Goal: Task Accomplishment & Management: Use online tool/utility

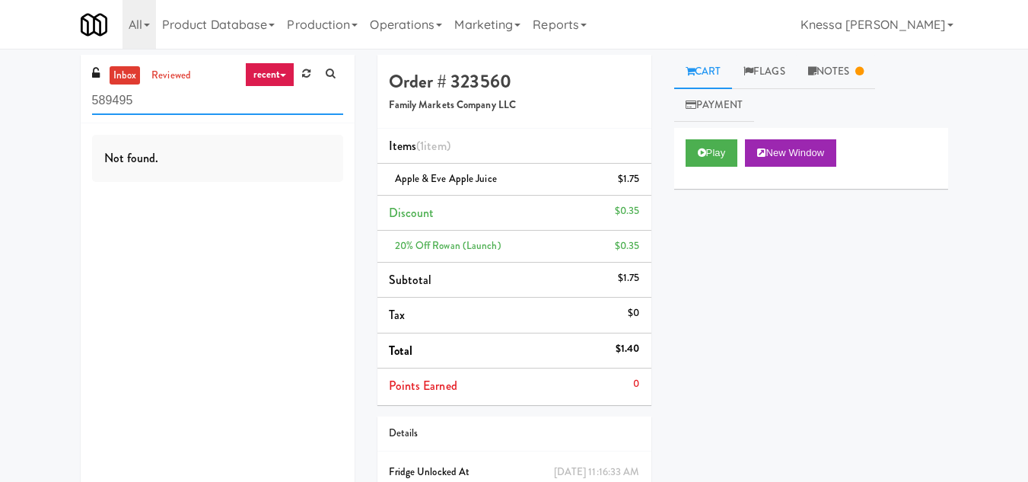
drag, startPoint x: 180, startPoint y: 107, endPoint x: 50, endPoint y: 110, distance: 129.4
click at [50, 110] on div "inbox reviewed recent all unclear take inventory issue suspicious failed recent…" at bounding box center [514, 307] width 1028 height 505
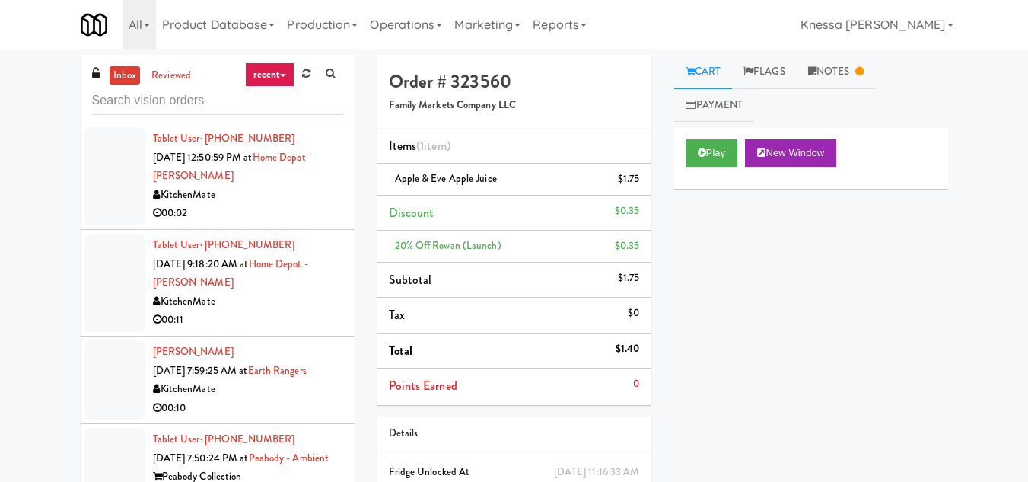
click at [254, 72] on link "recent" at bounding box center [270, 74] width 50 height 24
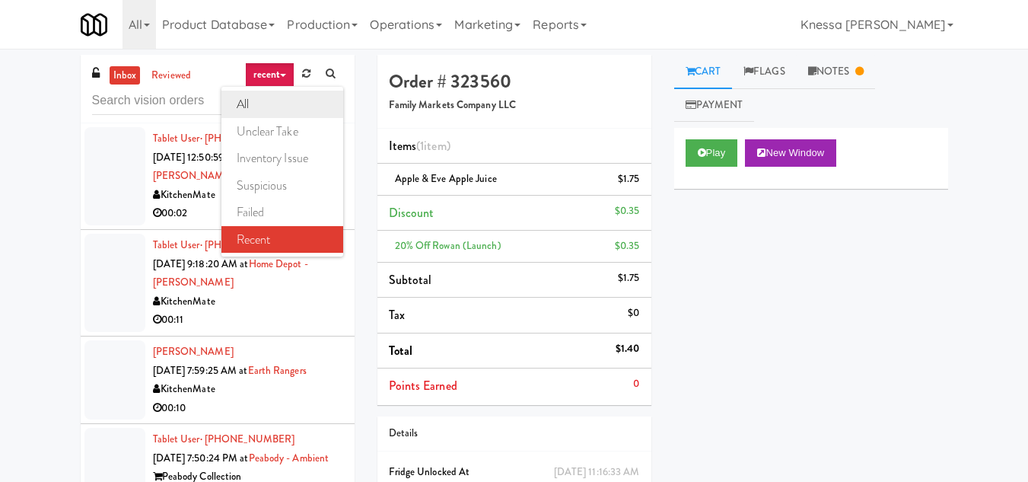
click at [254, 98] on link "all" at bounding box center [282, 104] width 122 height 27
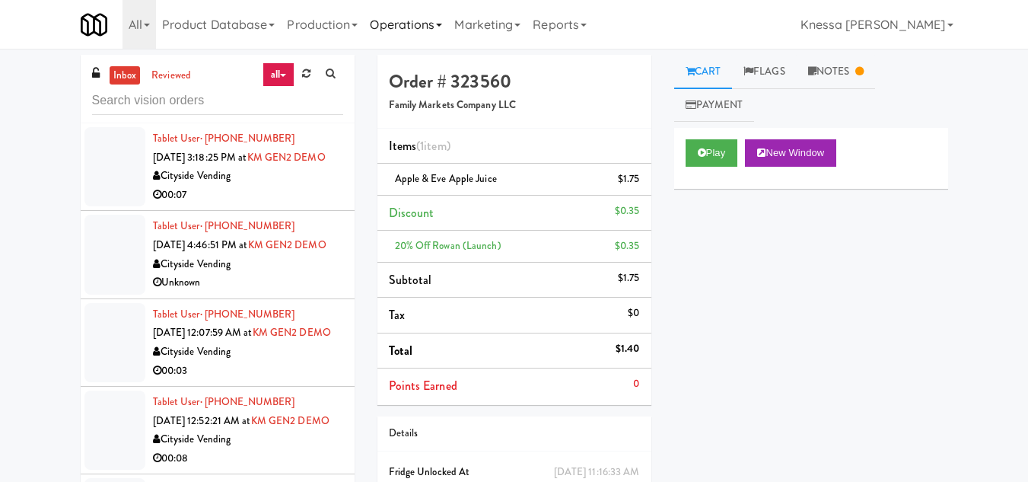
click at [414, 30] on link "Operations" at bounding box center [406, 24] width 84 height 49
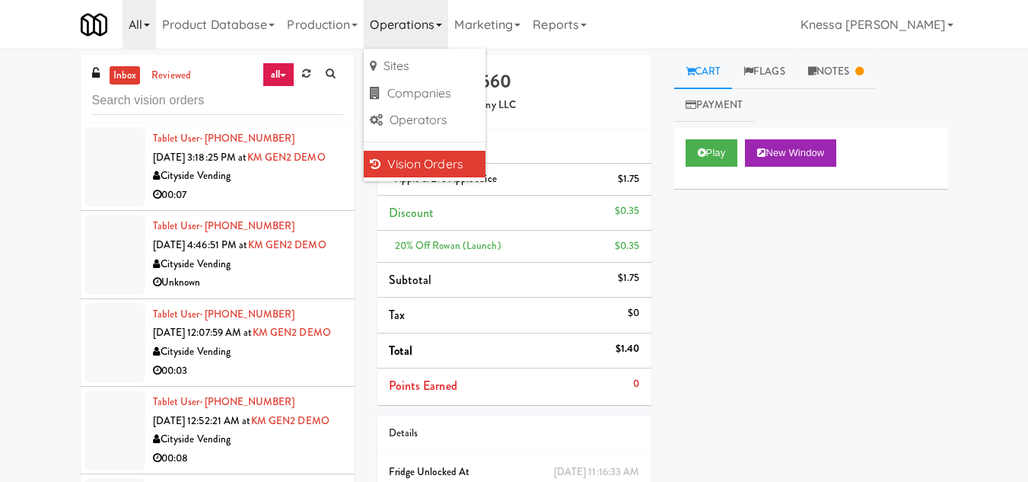
click at [141, 27] on link "All" at bounding box center [138, 24] width 33 height 49
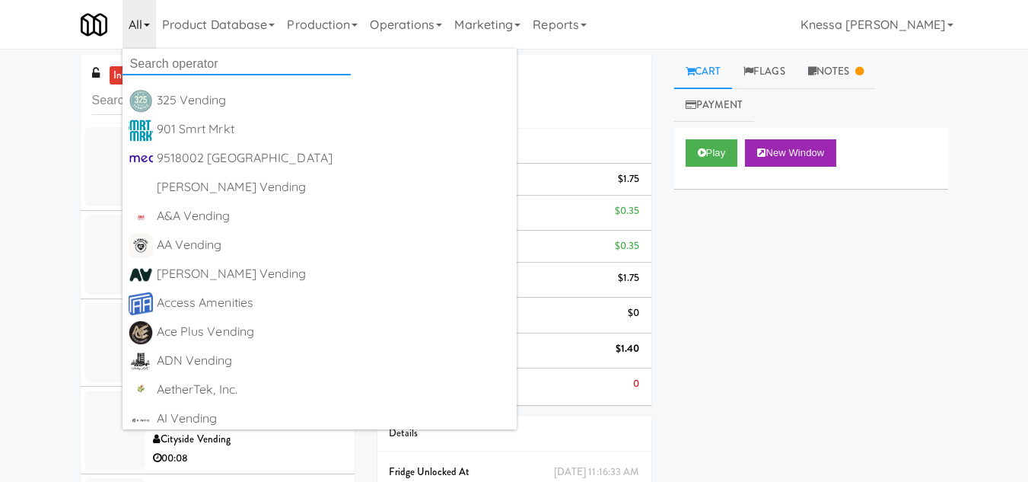
click at [160, 64] on input "text" at bounding box center [236, 63] width 228 height 23
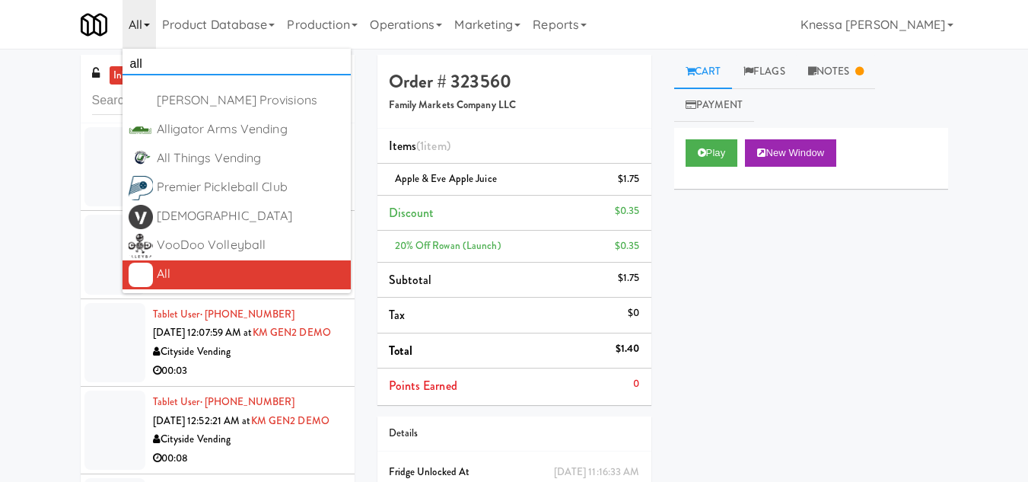
type input "all"
click at [199, 279] on div "All" at bounding box center [251, 273] width 188 height 23
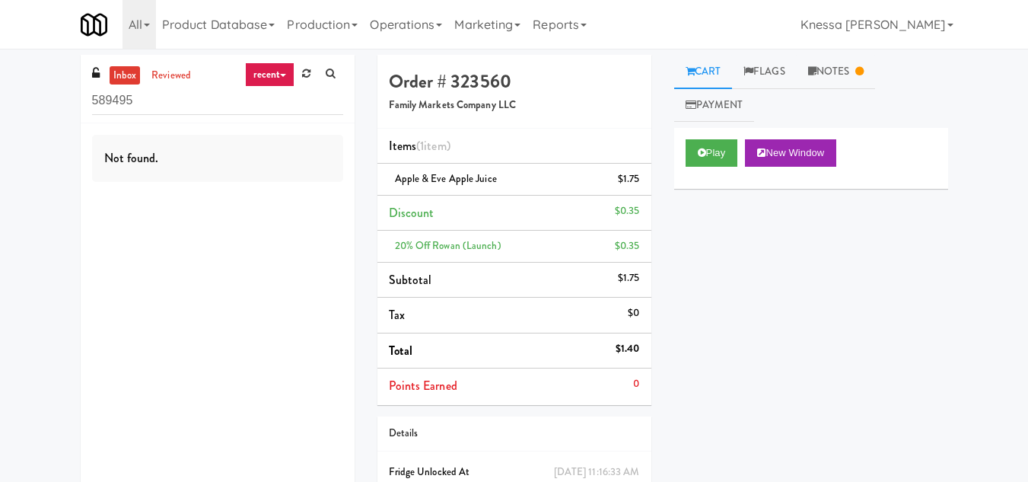
drag, startPoint x: 209, startPoint y: 95, endPoint x: 17, endPoint y: 103, distance: 192.6
click at [17, 103] on div "inbox reviewed recent all unclear take inventory issue suspicious failed recent…" at bounding box center [514, 307] width 1028 height 505
click at [285, 71] on link "recent" at bounding box center [270, 74] width 50 height 24
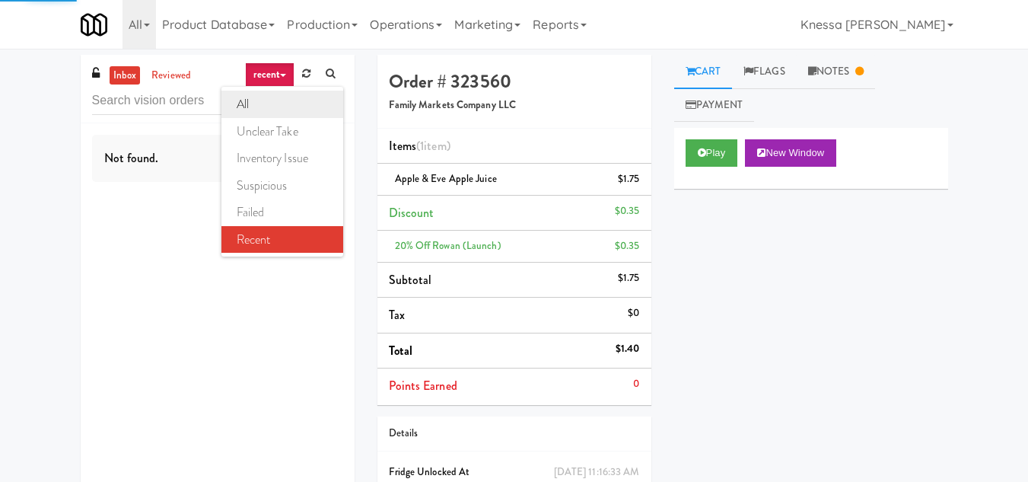
click at [280, 102] on link "all" at bounding box center [282, 104] width 122 height 27
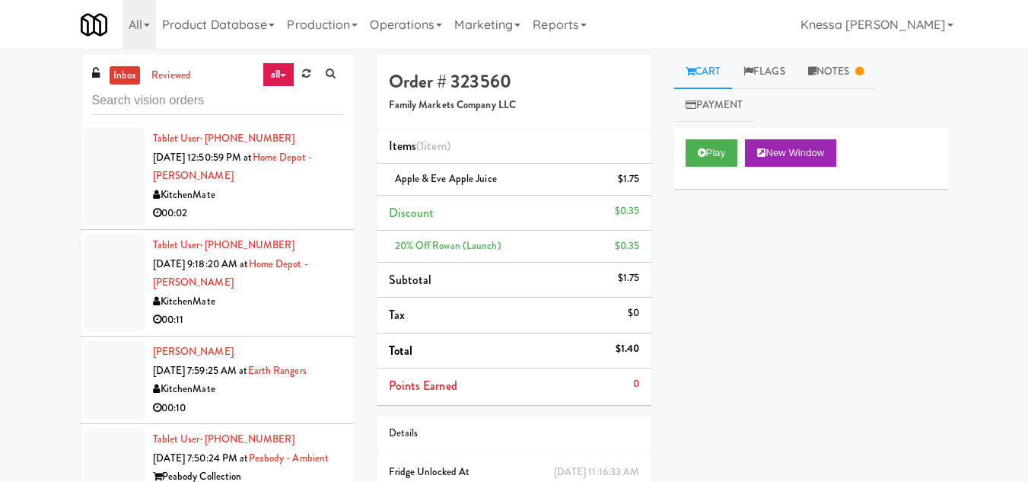
click at [256, 179] on div "Tablet User · (647) 233-1189 Sep 8, 2025 12:50:59 PM at Home Depot - Vaughn DC …" at bounding box center [248, 176] width 190 height 94
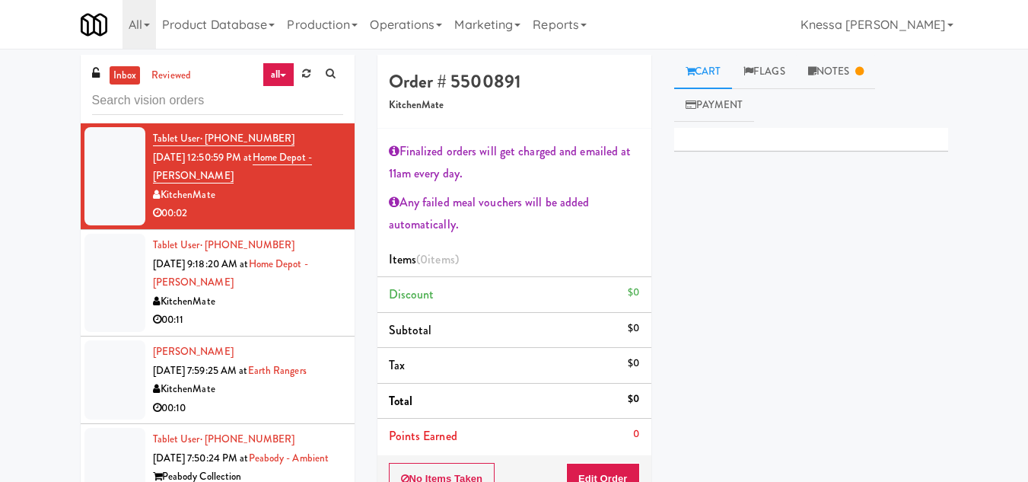
click at [249, 268] on span "[DATE] 9:18:20 AM at" at bounding box center [201, 263] width 96 height 14
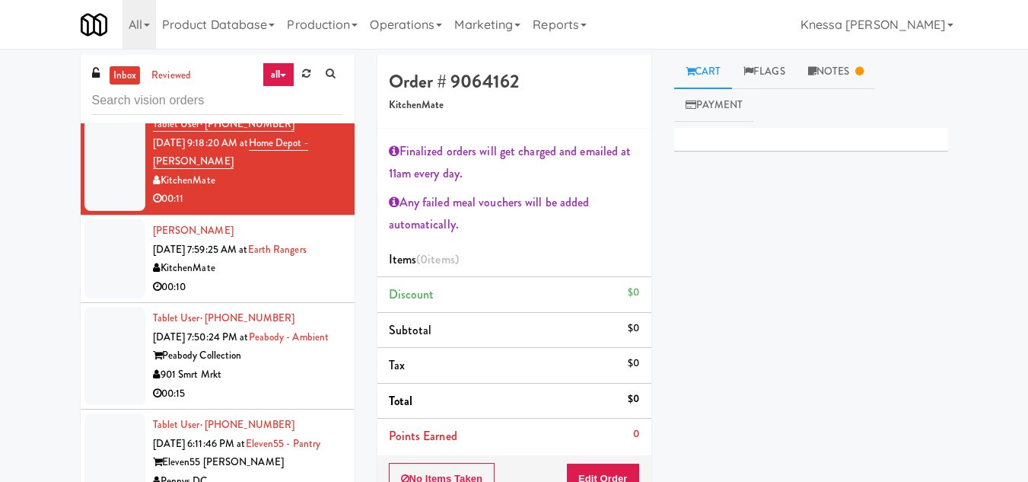
scroll to position [152, 0]
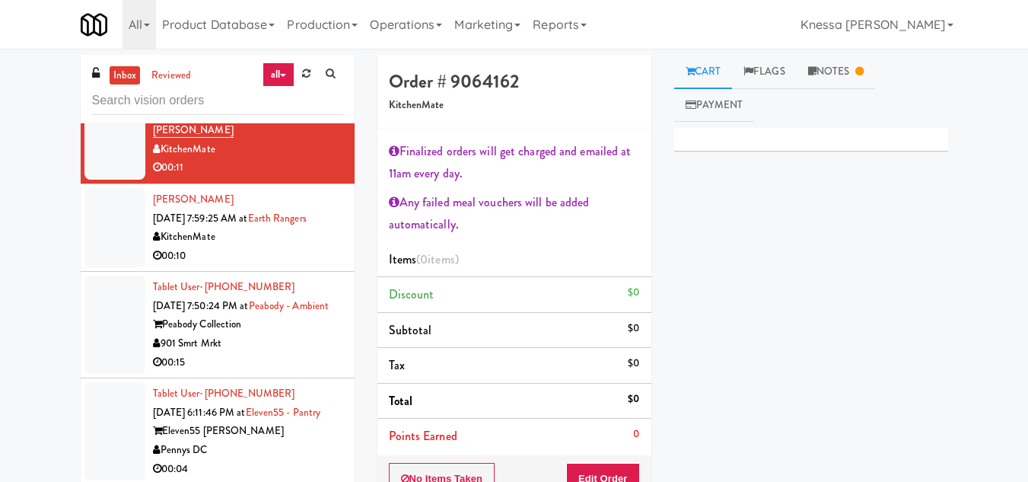
click at [243, 229] on div "KitchenMate" at bounding box center [248, 236] width 190 height 19
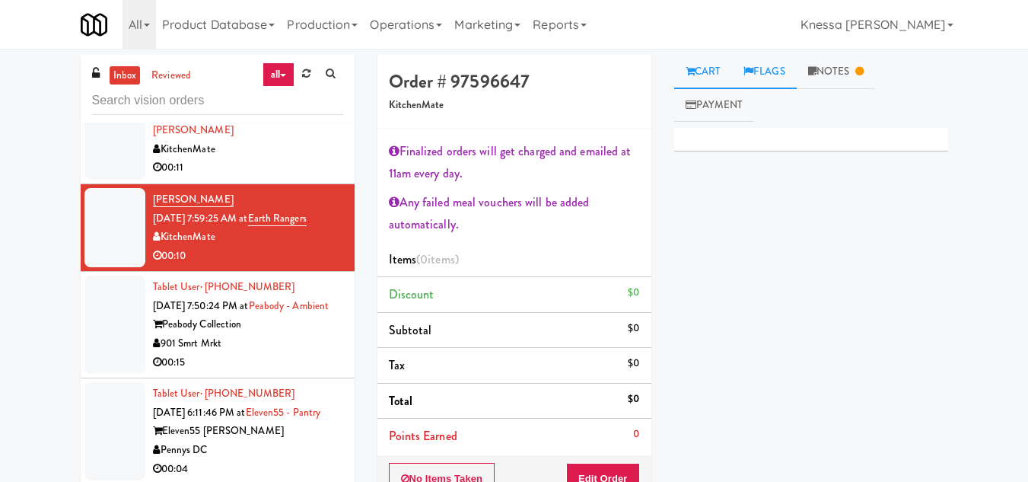
click at [784, 78] on link "Flags" at bounding box center [764, 72] width 65 height 34
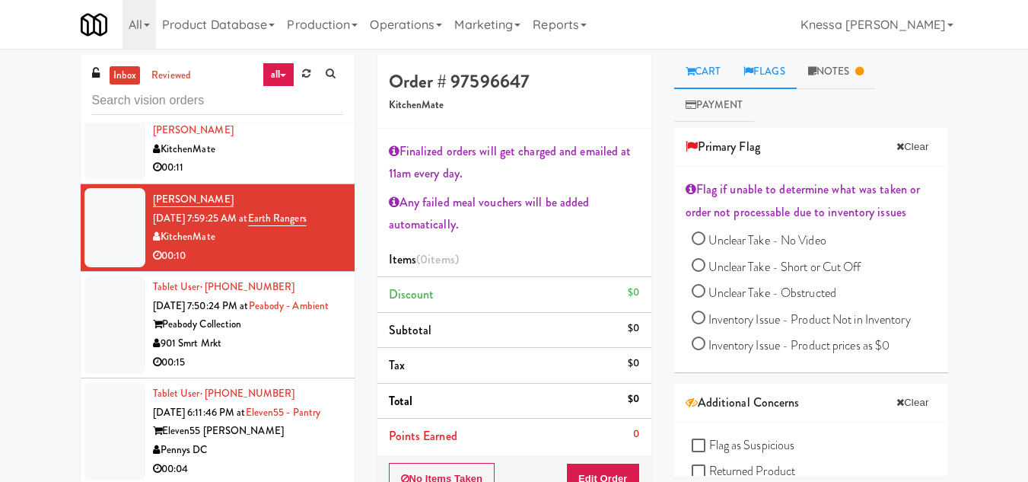
click at [718, 69] on link "Cart" at bounding box center [703, 72] width 59 height 34
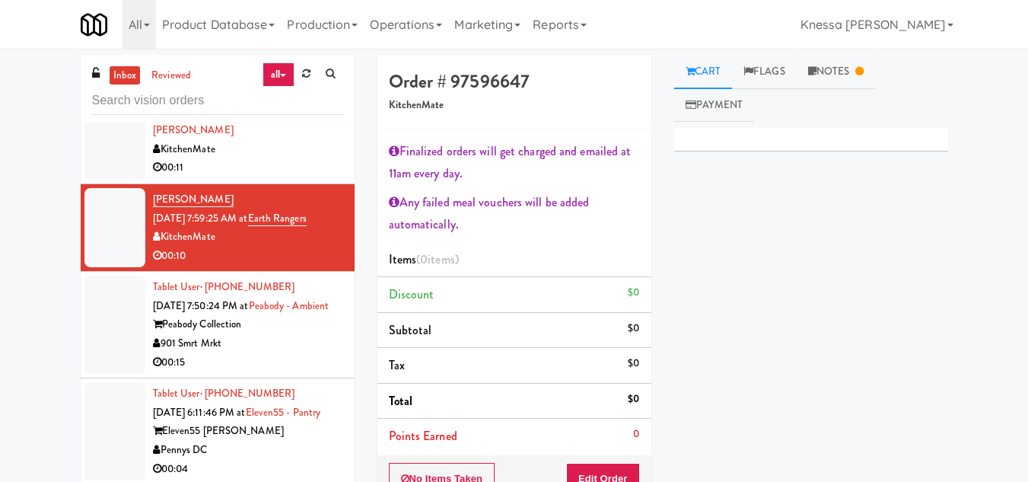
click at [236, 334] on div "Peabody Collection" at bounding box center [248, 324] width 190 height 19
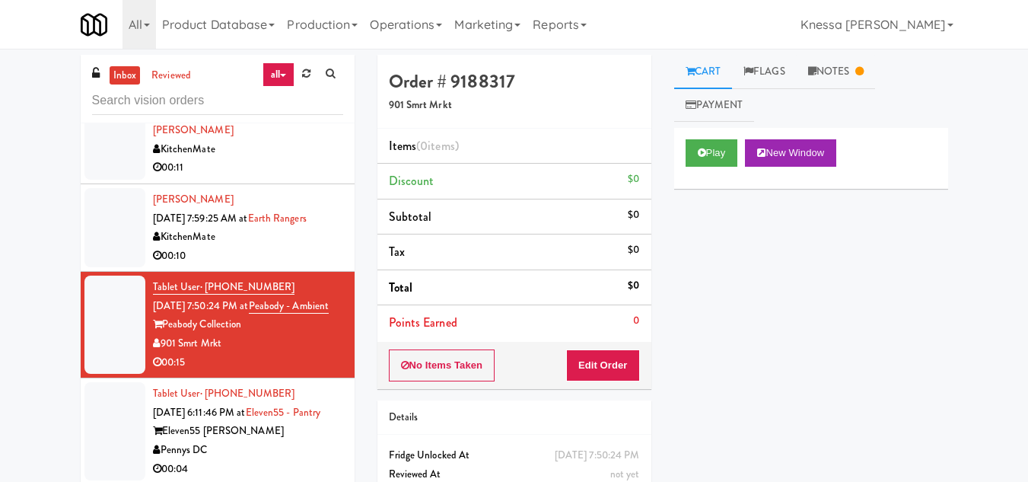
click at [242, 201] on div "Zeboria Peters Sep 11, 2025 7:59:25 AM at Earth Rangers KitchenMate 00:10" at bounding box center [248, 227] width 190 height 75
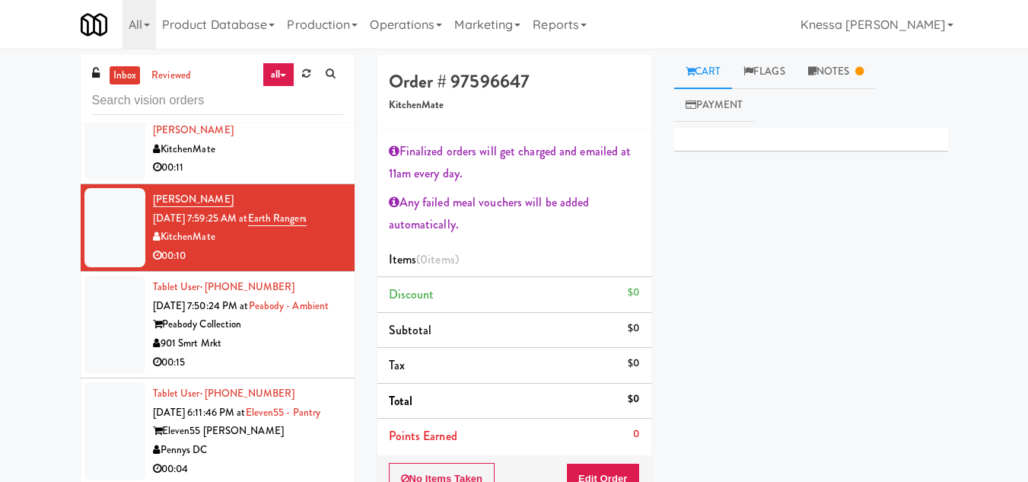
click at [237, 307] on span "[DATE] 7:50:24 PM at" at bounding box center [201, 305] width 96 height 14
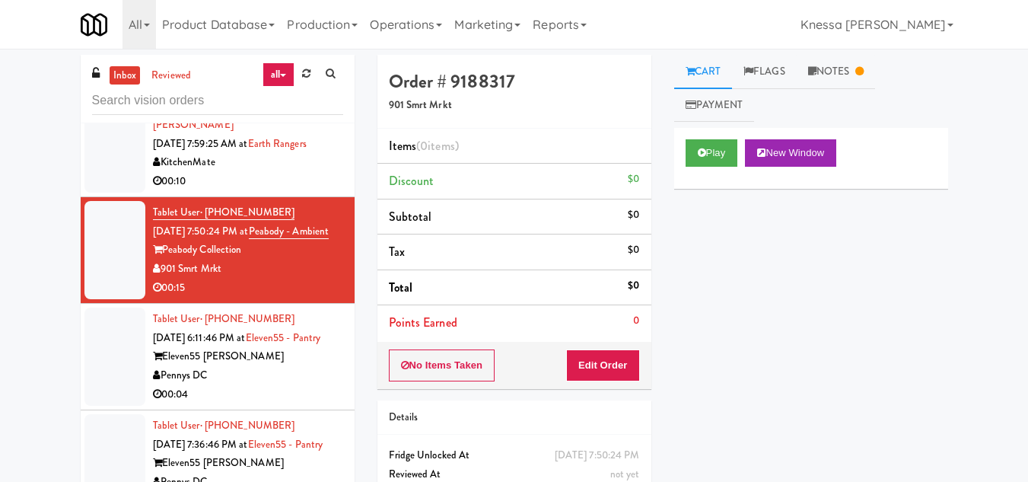
scroll to position [228, 0]
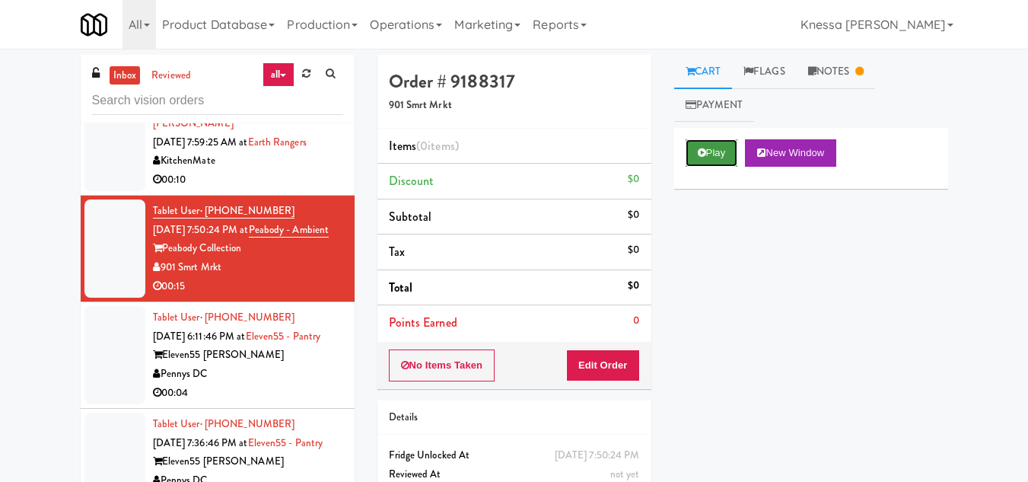
click at [694, 151] on button "Play" at bounding box center [711, 152] width 52 height 27
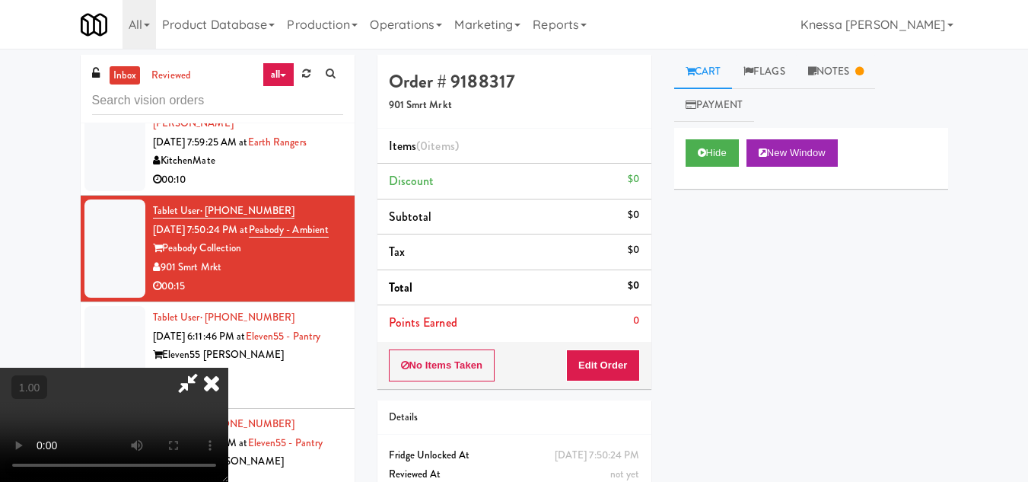
click at [185, 384] on video at bounding box center [114, 424] width 228 height 114
click at [205, 367] on icon at bounding box center [187, 382] width 35 height 30
click at [228, 367] on video at bounding box center [114, 424] width 228 height 114
click at [205, 367] on icon at bounding box center [187, 382] width 35 height 30
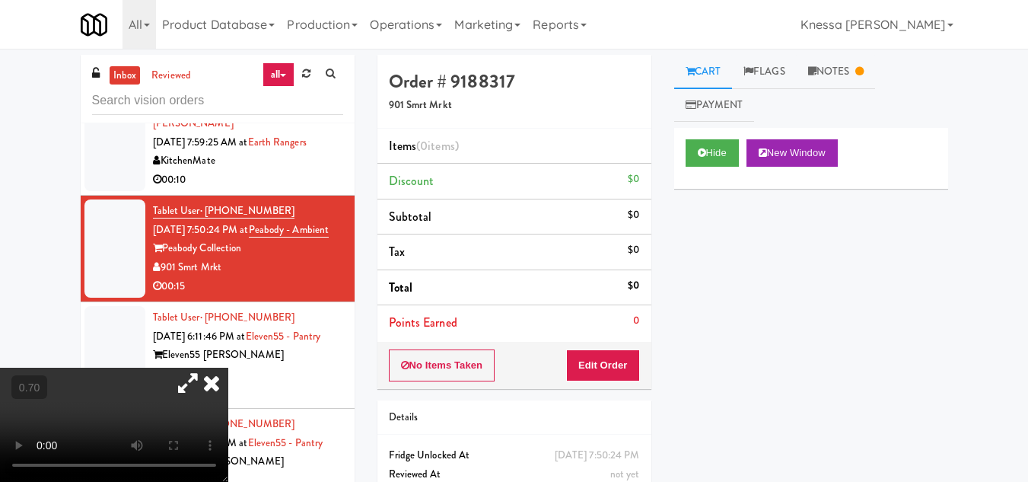
click at [205, 367] on icon at bounding box center [187, 382] width 35 height 30
click at [228, 367] on icon at bounding box center [211, 382] width 33 height 30
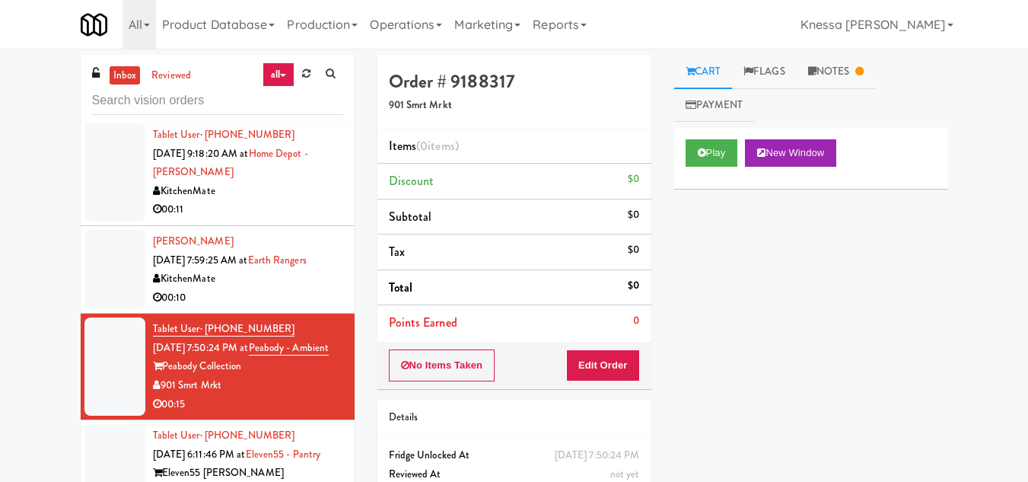
scroll to position [76, 0]
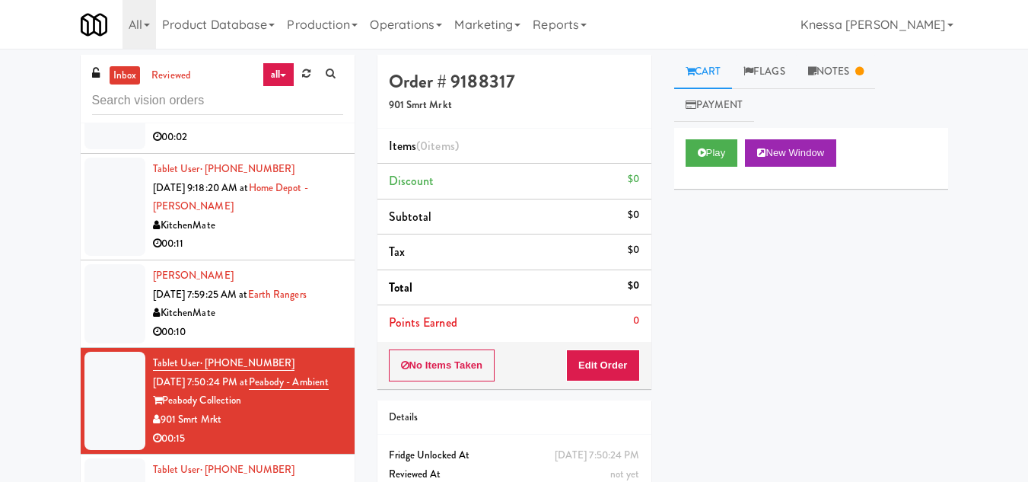
click at [247, 268] on div "Zeboria Peters Sep 11, 2025 7:59:25 AM at Earth Rangers KitchenMate 00:10" at bounding box center [248, 303] width 190 height 75
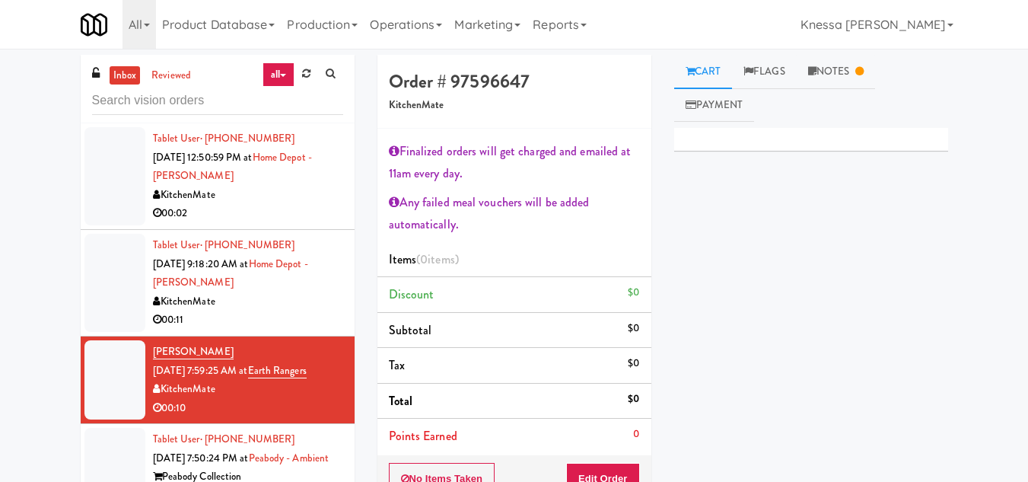
click at [278, 70] on link "all" at bounding box center [278, 74] width 32 height 24
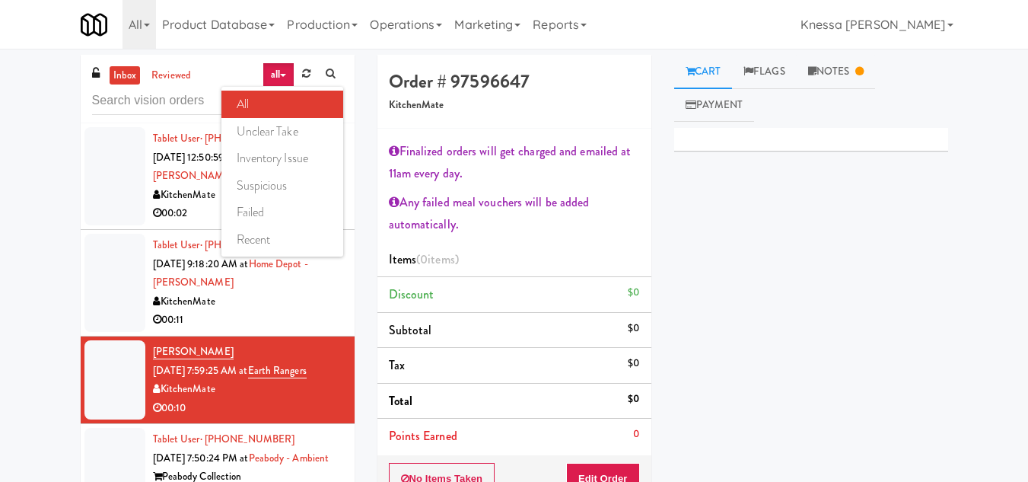
click at [284, 109] on link "all" at bounding box center [282, 104] width 122 height 27
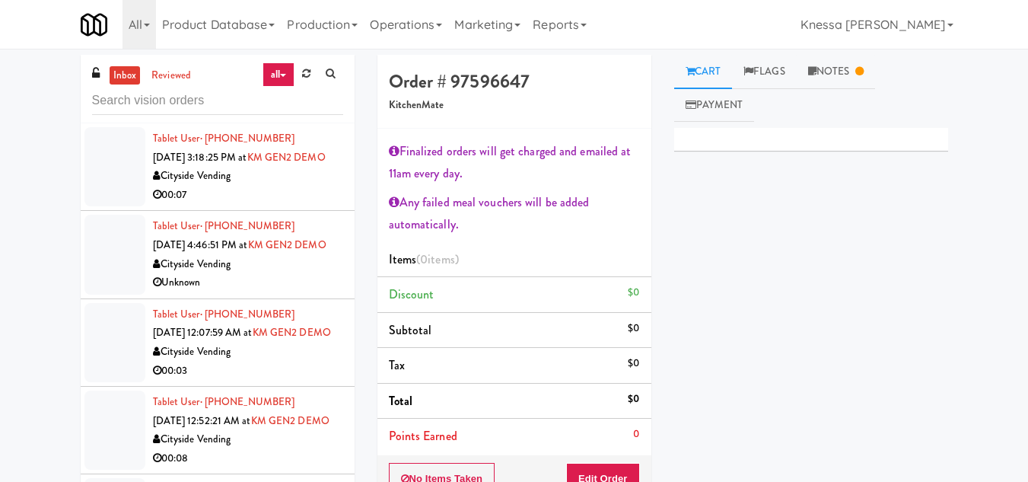
click at [234, 339] on span "[DATE] 12:07:59 AM at" at bounding box center [203, 332] width 100 height 14
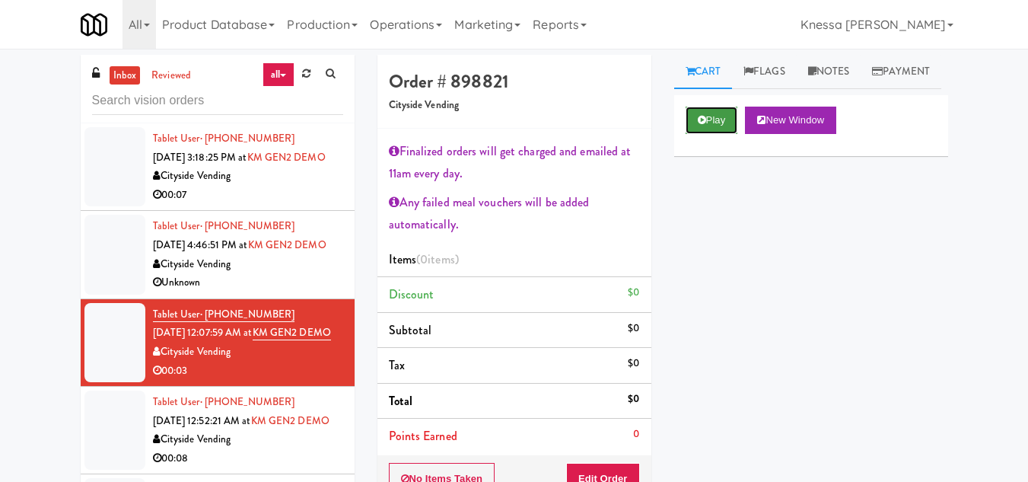
click at [708, 134] on button "Play" at bounding box center [711, 120] width 52 height 27
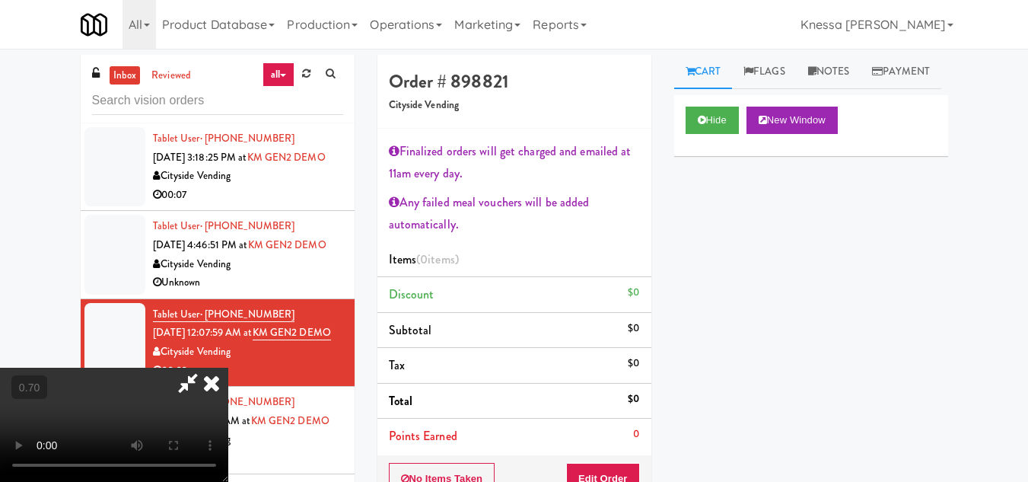
click at [187, 377] on video at bounding box center [114, 424] width 228 height 114
click at [205, 367] on icon at bounding box center [187, 382] width 35 height 30
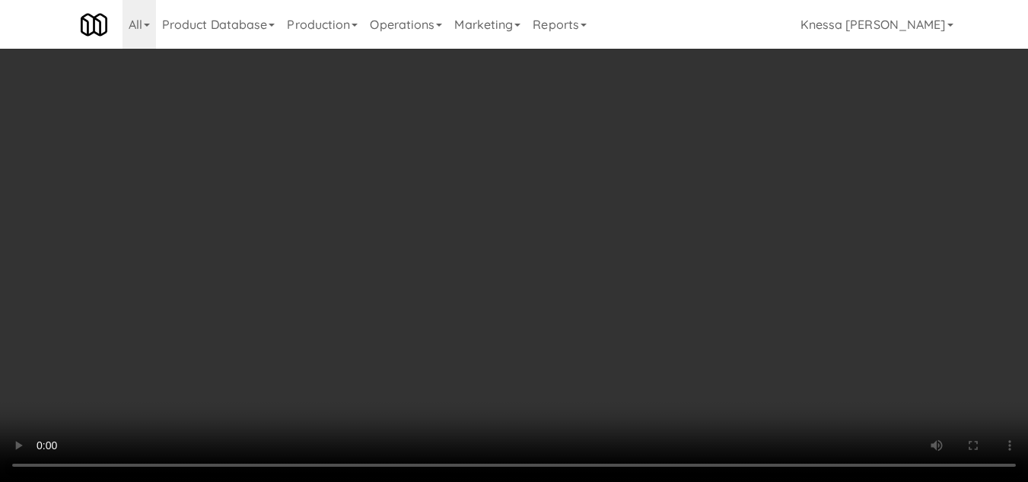
scroll to position [76, 0]
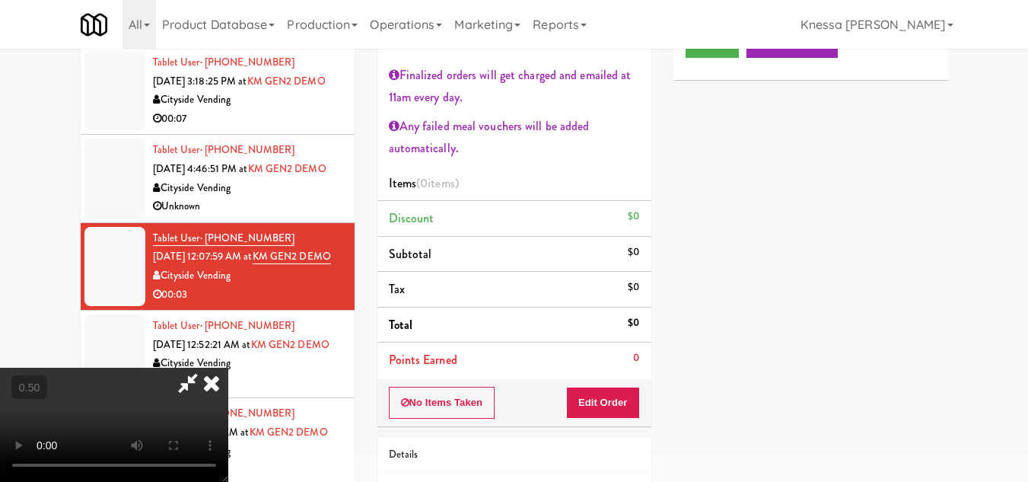
click at [827, 349] on div "Hide New Window Primary Flag Clear Flag if unable to determine what was taken o…" at bounding box center [811, 304] width 274 height 571
click at [205, 367] on icon at bounding box center [187, 382] width 35 height 30
click at [612, 403] on button "Edit Order" at bounding box center [603, 402] width 74 height 32
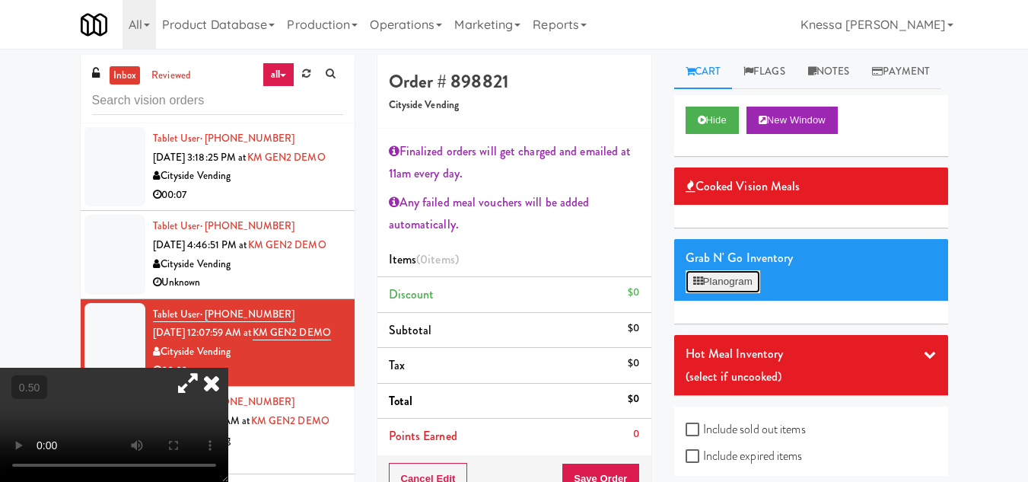
click at [743, 293] on button "Planogram" at bounding box center [722, 281] width 75 height 23
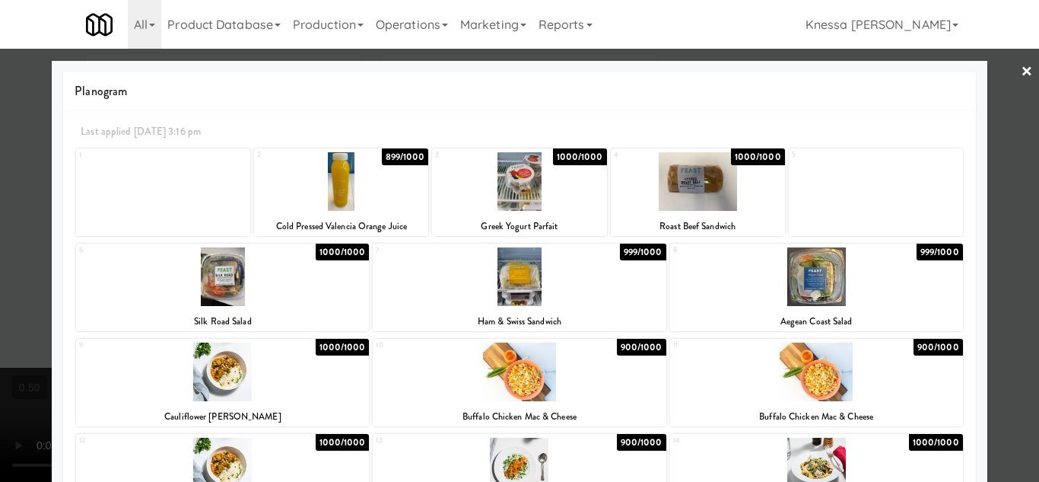
click at [1021, 67] on link "×" at bounding box center [1027, 72] width 12 height 47
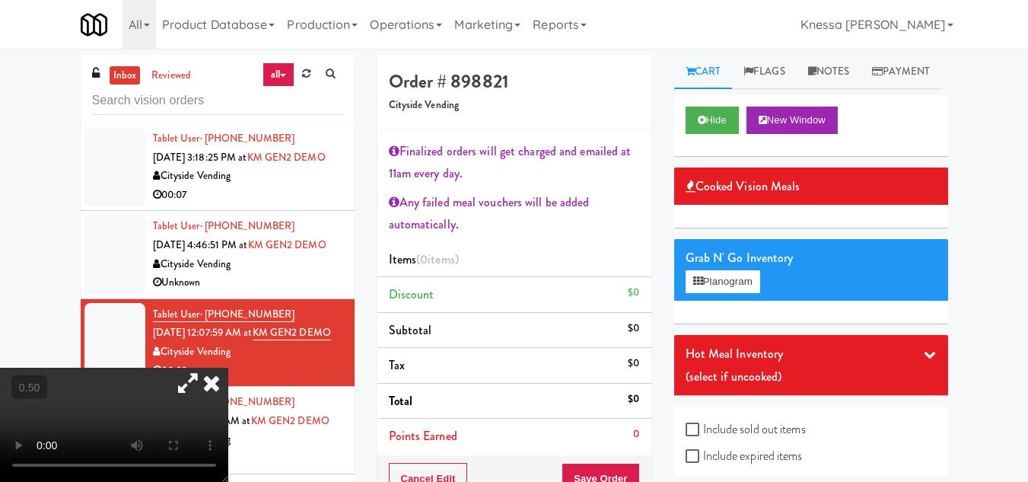
click at [742, 198] on span "Cooked Vision Meals" at bounding box center [742, 186] width 115 height 23
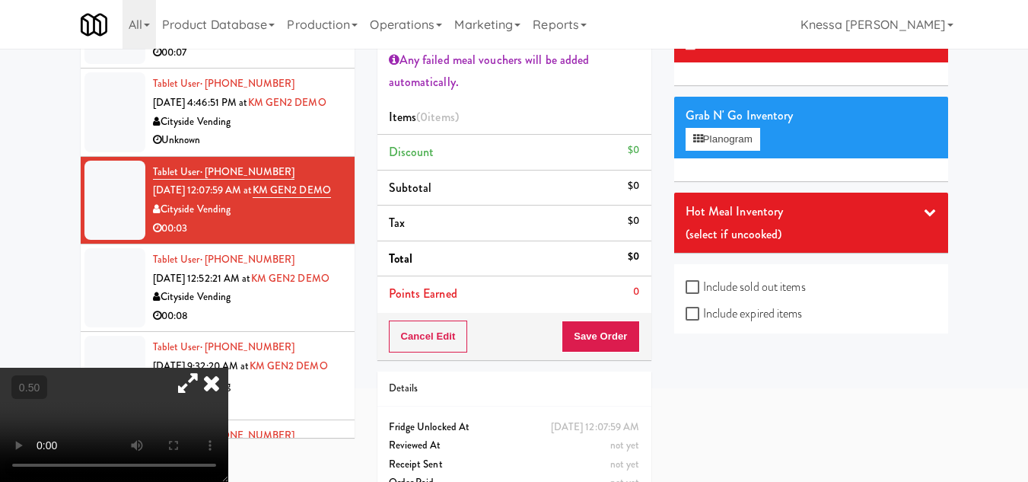
scroll to position [176, 0]
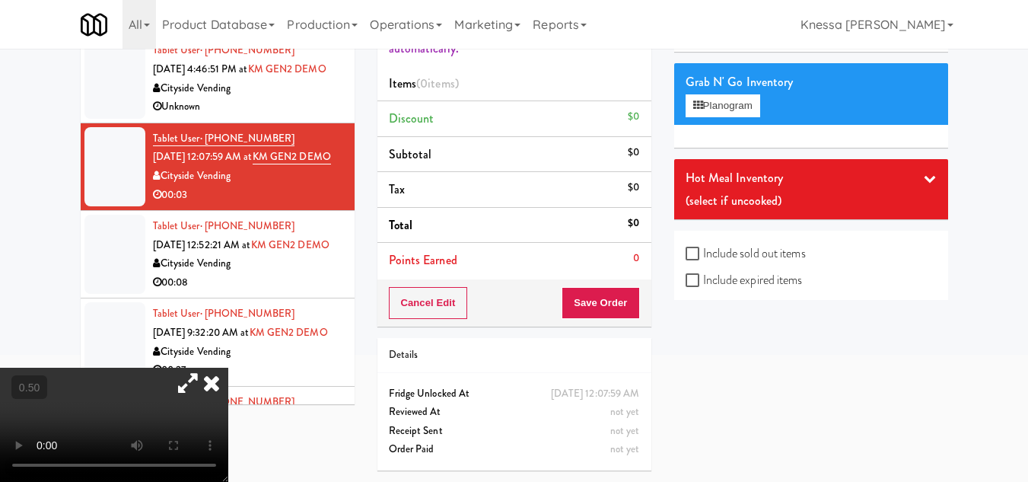
click at [924, 184] on icon at bounding box center [930, 178] width 12 height 12
click at [911, 189] on div "Hot Meal Inventory" at bounding box center [810, 178] width 251 height 23
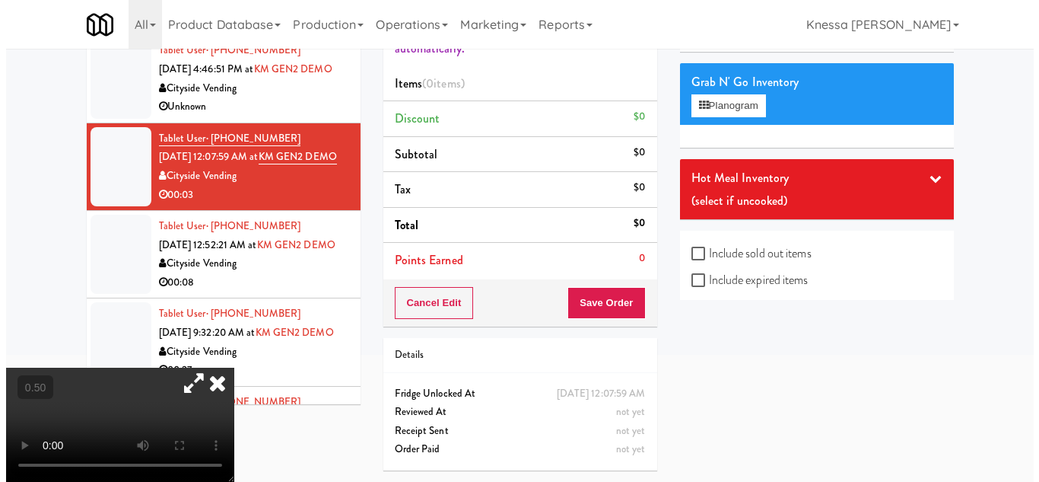
scroll to position [0, 0]
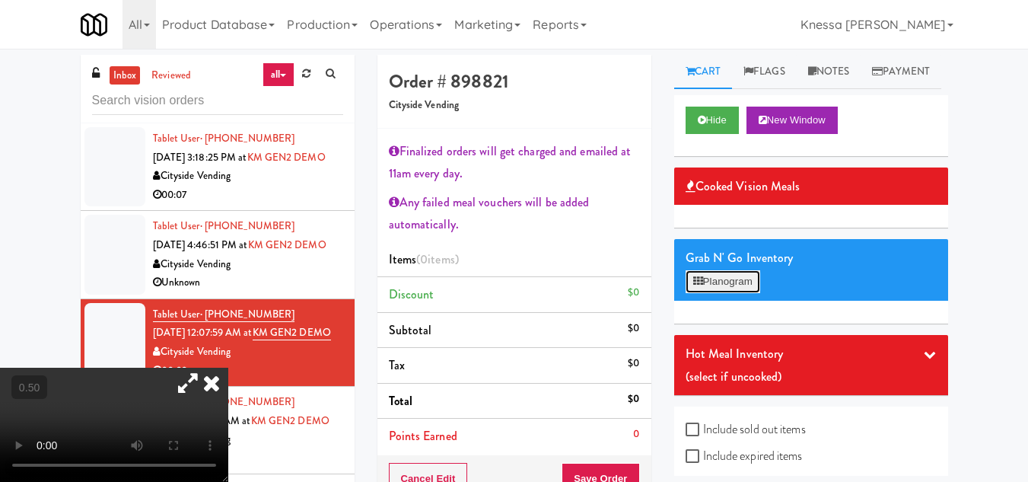
click at [720, 293] on button "Planogram" at bounding box center [722, 281] width 75 height 23
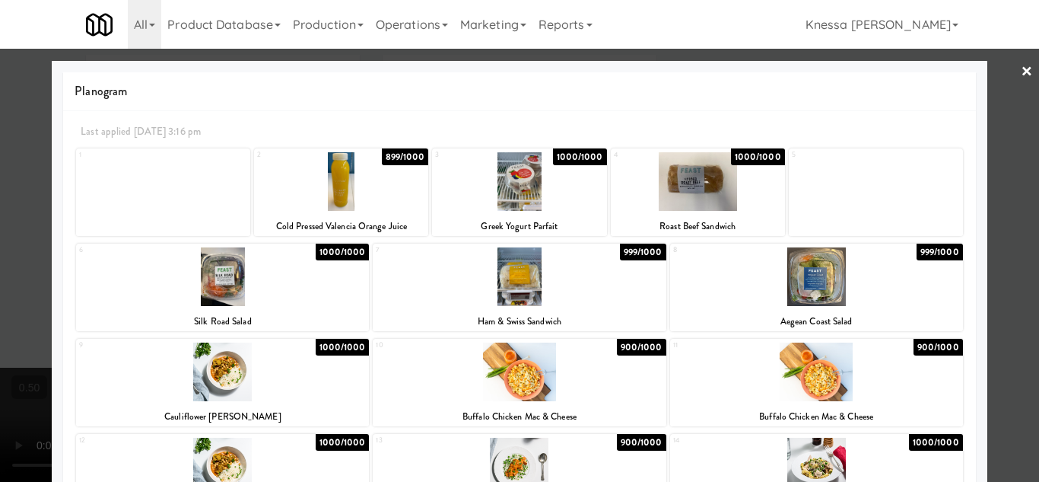
click at [1009, 70] on div at bounding box center [519, 241] width 1039 height 482
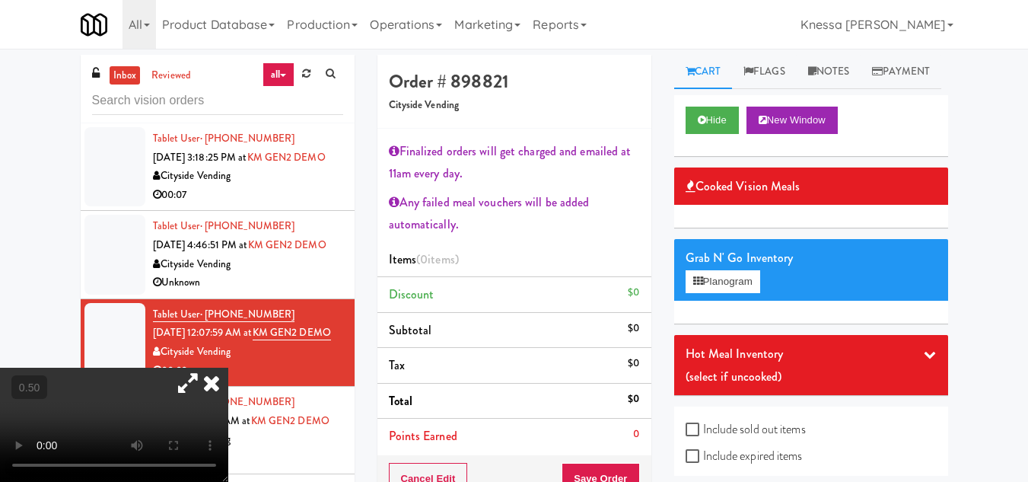
click at [228, 367] on icon at bounding box center [211, 382] width 33 height 30
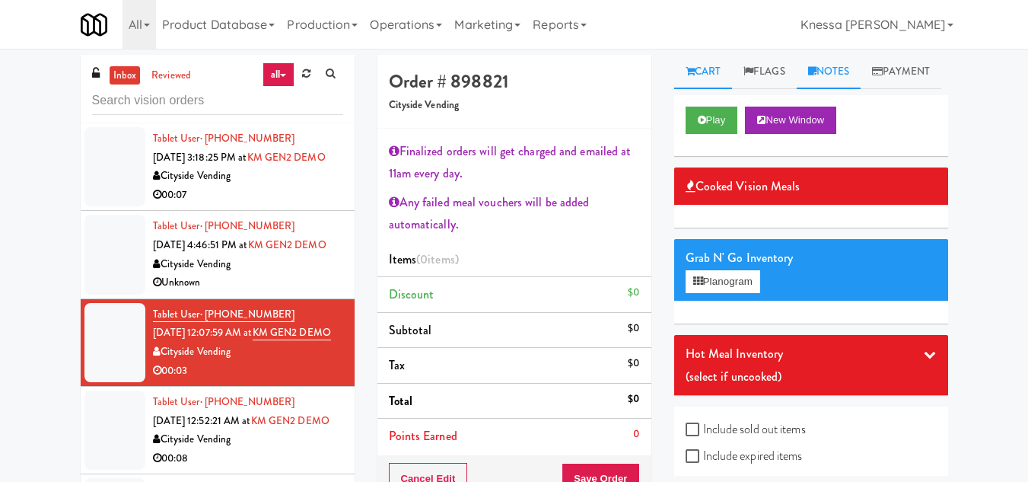
click at [845, 71] on link "Notes" at bounding box center [829, 72] width 65 height 34
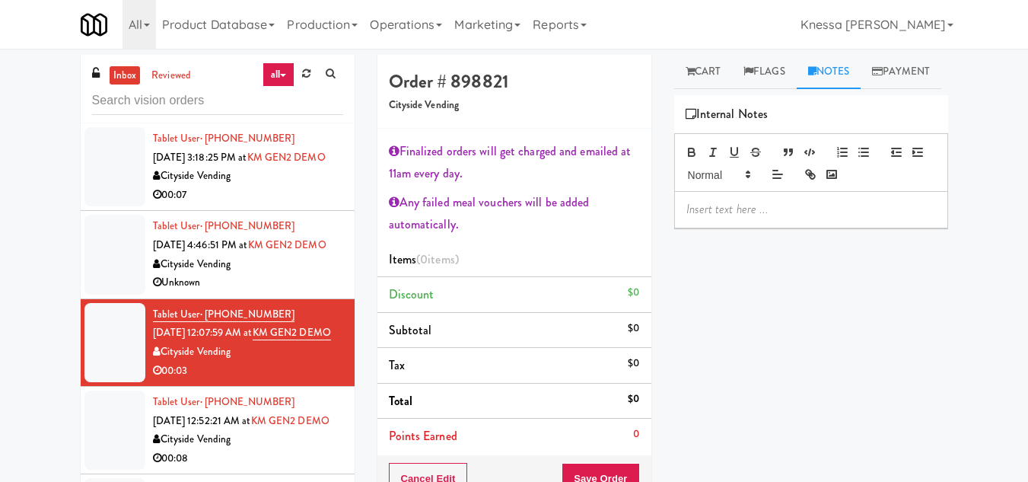
click at [720, 218] on p at bounding box center [811, 209] width 250 height 17
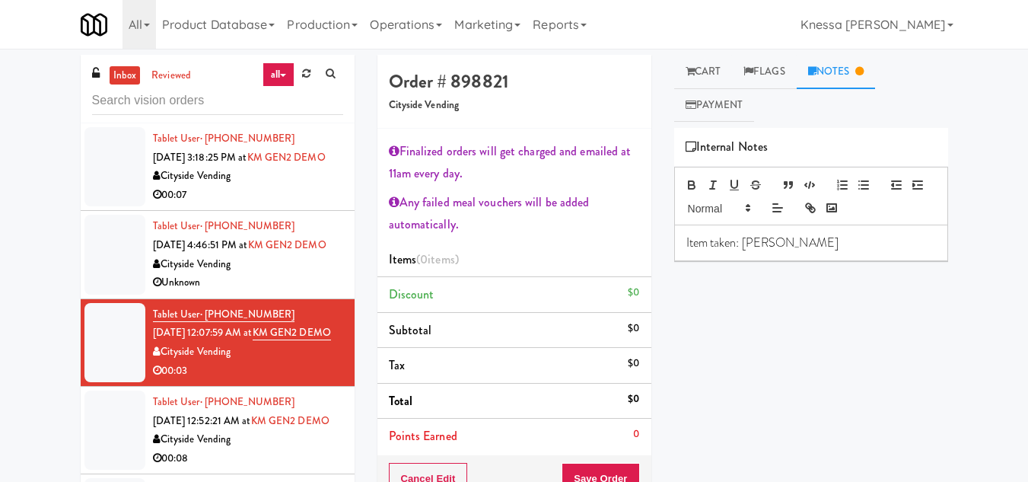
click at [686, 246] on p "Item taken: Haribo" at bounding box center [811, 242] width 250 height 17
click at [727, 244] on p "[Knessa]Item taken: Haribo" at bounding box center [811, 242] width 250 height 17
click at [800, 264] on p "Item taken: Haribo" at bounding box center [811, 259] width 250 height 17
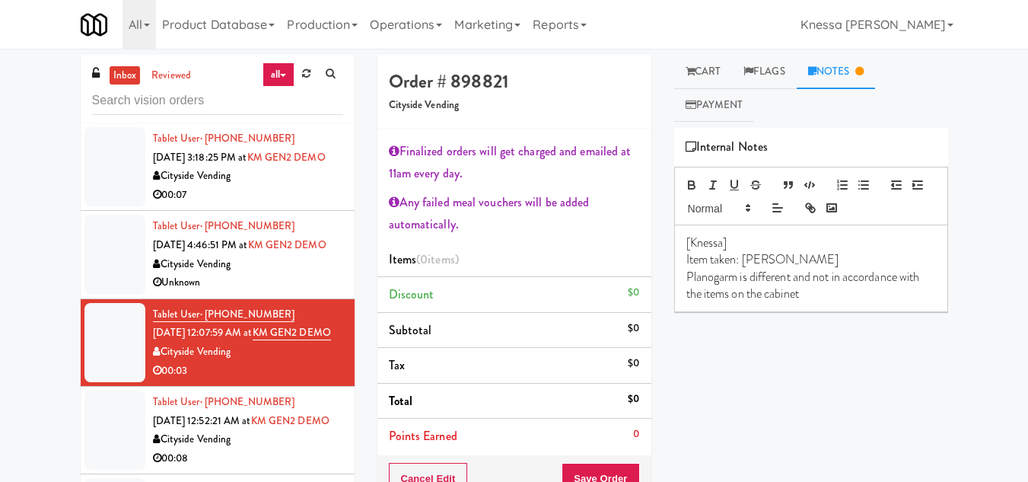
click at [768, 359] on div "Play New Window Cooked Vision Meals Grab N' Go Inventory Planogram Hot Meal Inv…" at bounding box center [811, 413] width 274 height 571
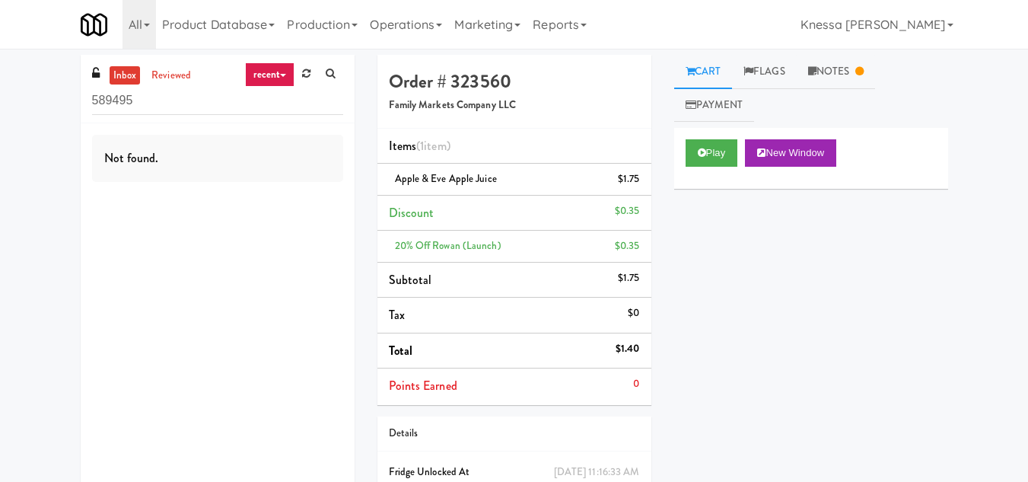
click at [268, 73] on link "recent" at bounding box center [270, 74] width 50 height 24
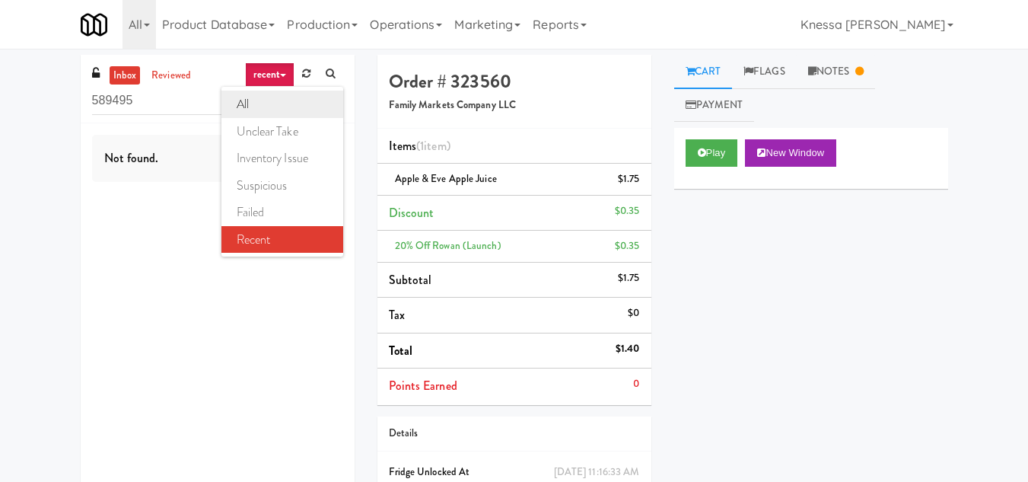
click at [253, 111] on link "all" at bounding box center [282, 104] width 122 height 27
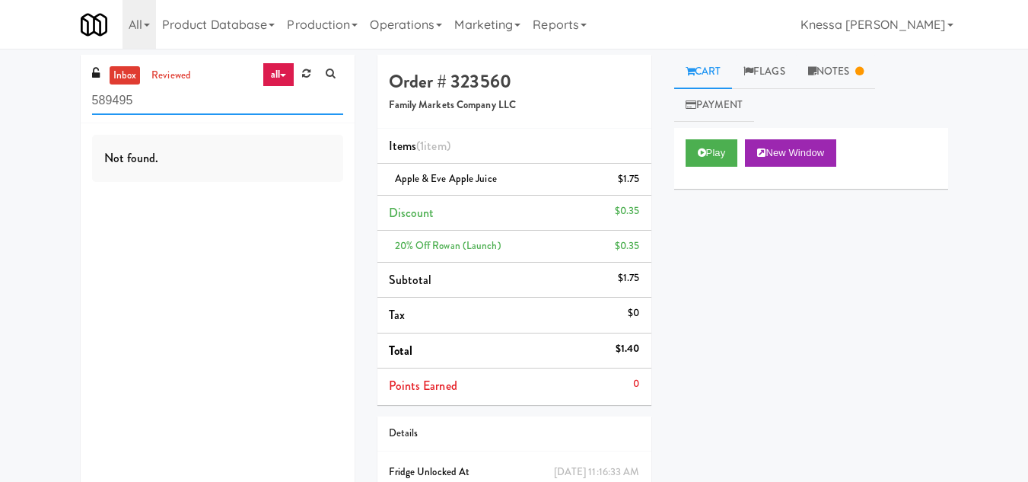
drag, startPoint x: 163, startPoint y: 103, endPoint x: 42, endPoint y: 105, distance: 121.0
click at [42, 105] on div "inbox reviewed all all unclear take inventory issue suspicious failed recent 58…" at bounding box center [514, 307] width 1028 height 505
